Goal: Information Seeking & Learning: Understand process/instructions

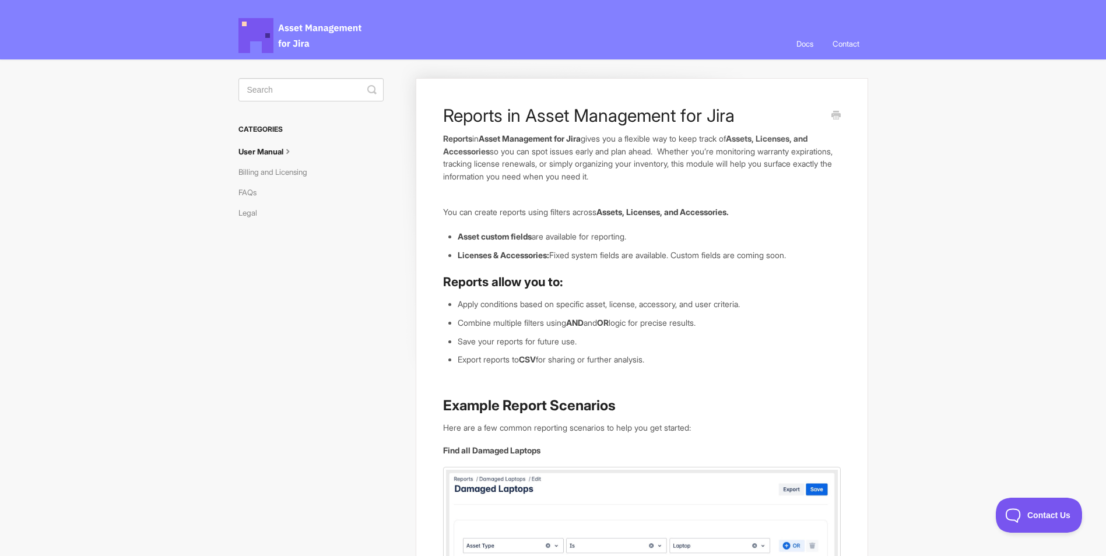
click at [269, 148] on link "User Manual" at bounding box center [270, 151] width 64 height 19
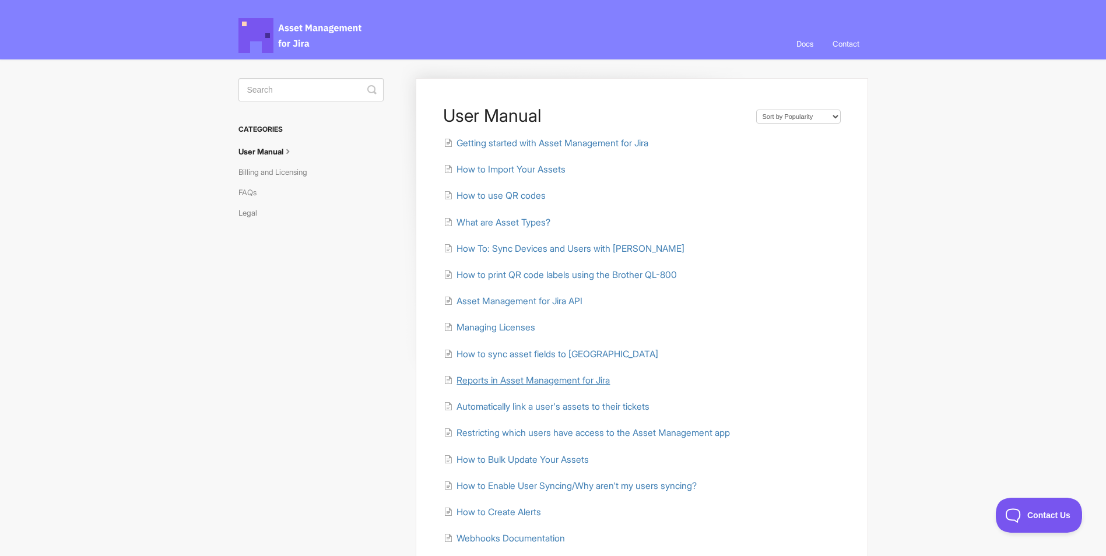
click at [508, 381] on span "Reports in Asset Management for Jira" at bounding box center [532, 380] width 153 height 11
